Goal: Transaction & Acquisition: Purchase product/service

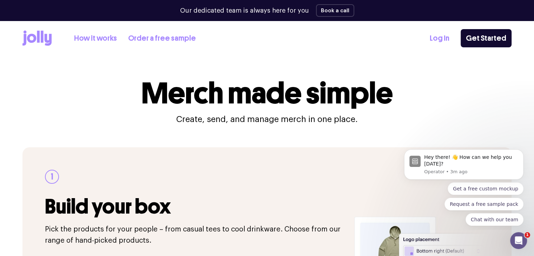
click at [104, 36] on link "How it works" at bounding box center [95, 39] width 43 height 12
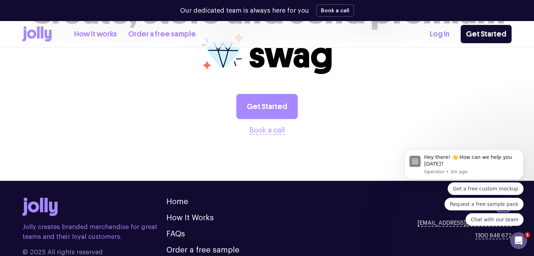
scroll to position [1460, 0]
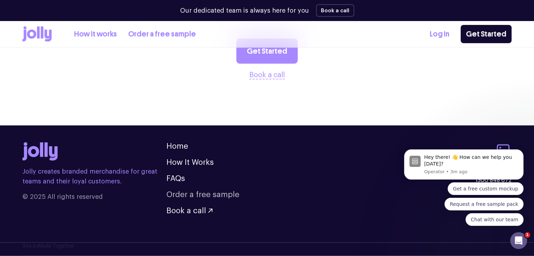
click at [181, 196] on link "Order a free sample" at bounding box center [202, 195] width 73 height 8
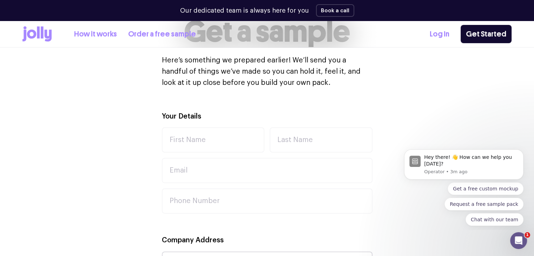
scroll to position [140, 0]
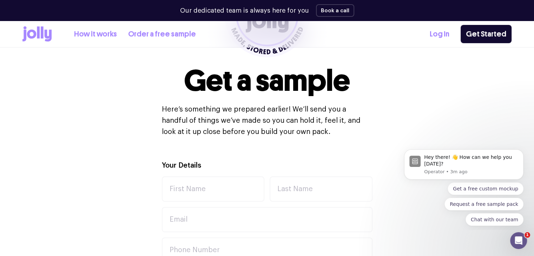
click at [109, 34] on link "How it works" at bounding box center [95, 34] width 43 height 12
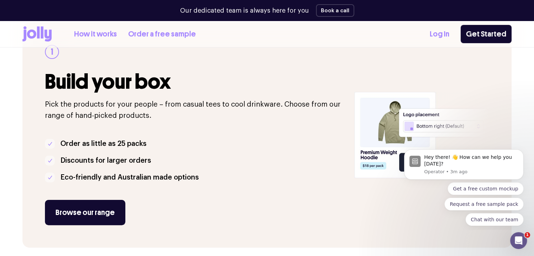
scroll to position [140, 0]
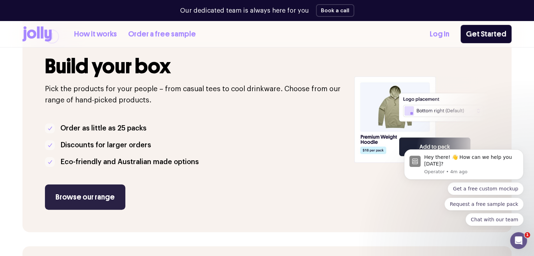
click at [91, 197] on link "Browse our range" at bounding box center [85, 197] width 80 height 25
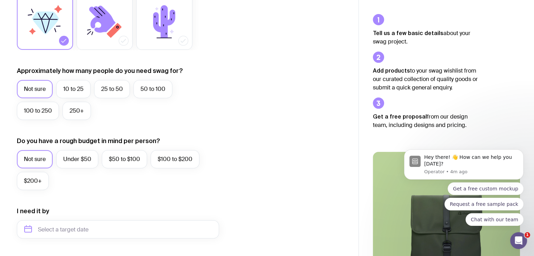
scroll to position [95, 0]
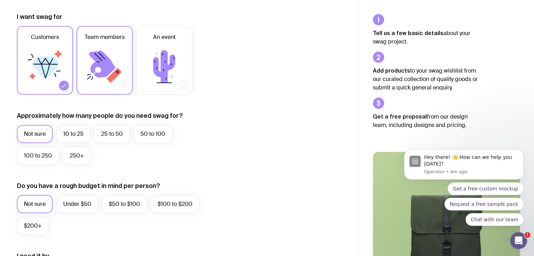
click at [113, 70] on icon at bounding box center [105, 67] width 42 height 42
click at [0, 0] on input "Team members" at bounding box center [0, 0] width 0 height 0
click at [159, 70] on icon at bounding box center [164, 66] width 22 height 33
click at [0, 0] on input "An event" at bounding box center [0, 0] width 0 height 0
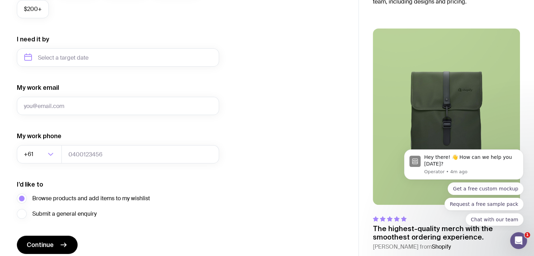
scroll to position [341, 0]
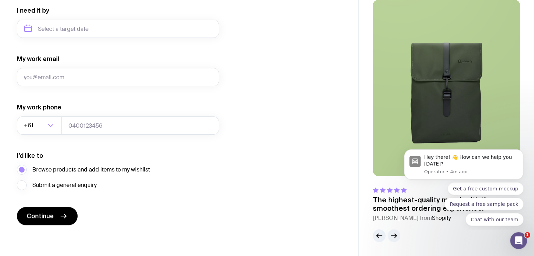
click at [391, 238] on icon "button" at bounding box center [394, 236] width 8 height 8
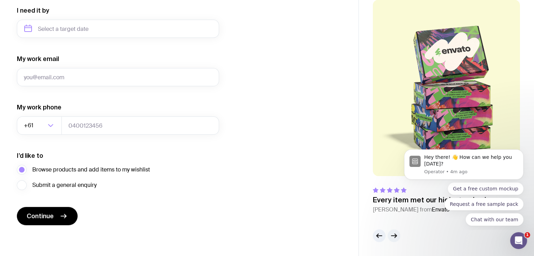
click at [391, 238] on icon "button" at bounding box center [394, 236] width 8 height 8
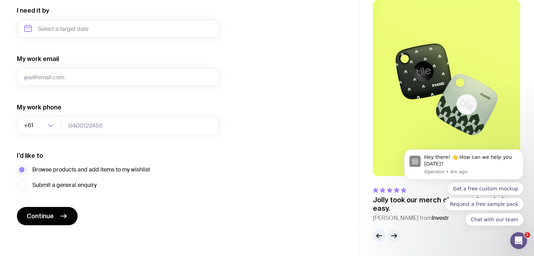
click at [389, 235] on button "button" at bounding box center [394, 236] width 13 height 13
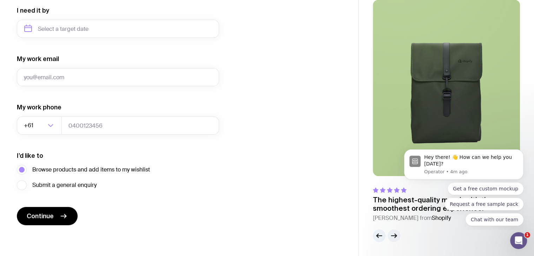
click at [390, 235] on icon "button" at bounding box center [394, 236] width 8 height 8
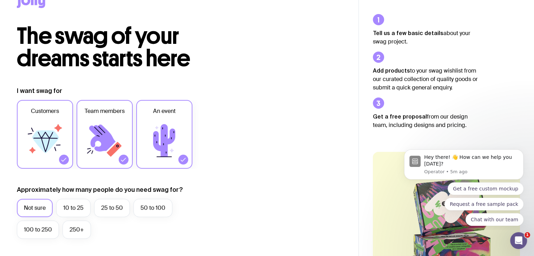
scroll to position [0, 0]
